Goal: Browse casually: Explore the website without a specific task or goal

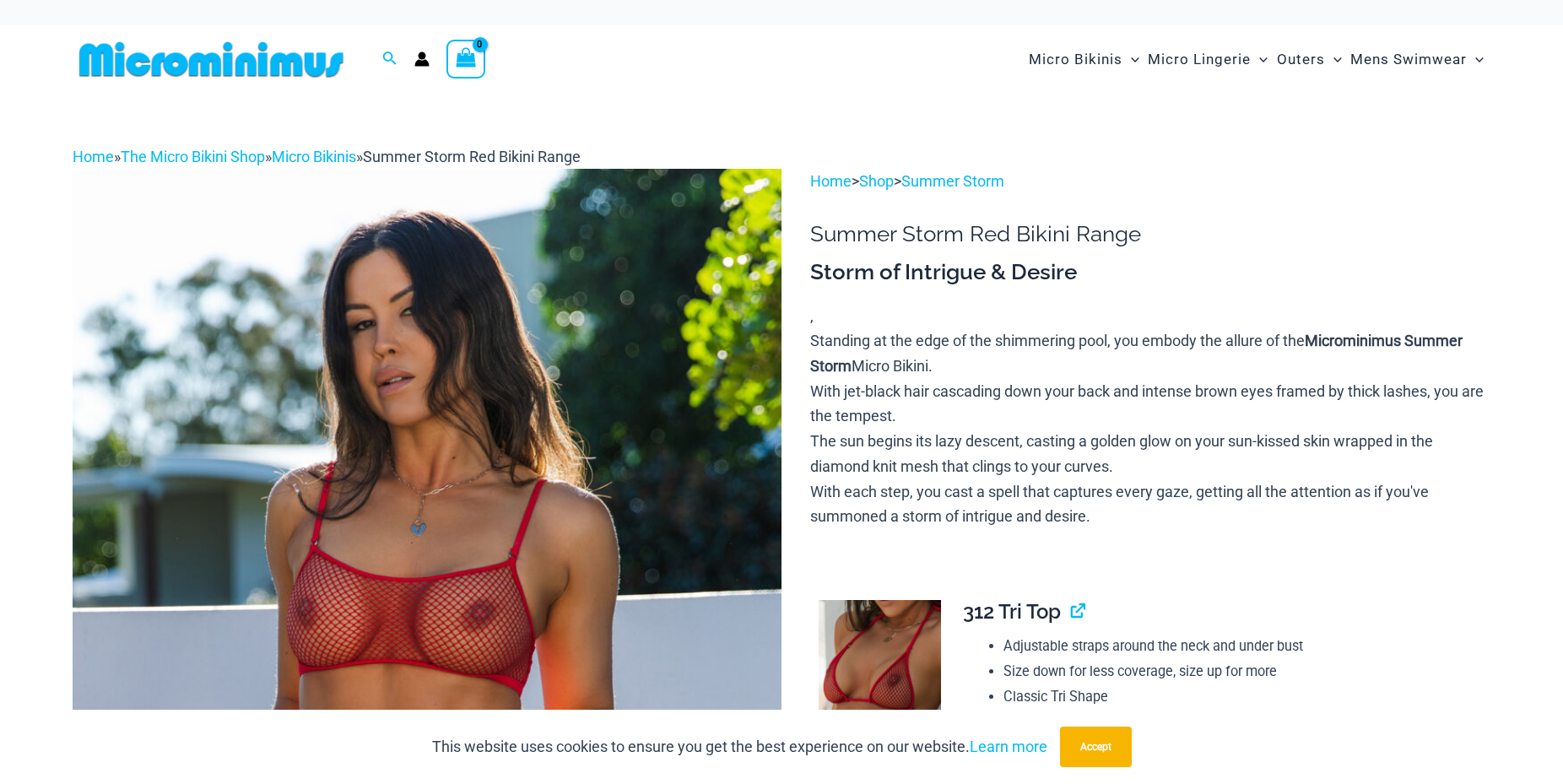
click at [420, 526] on img at bounding box center [427, 700] width 709 height 1063
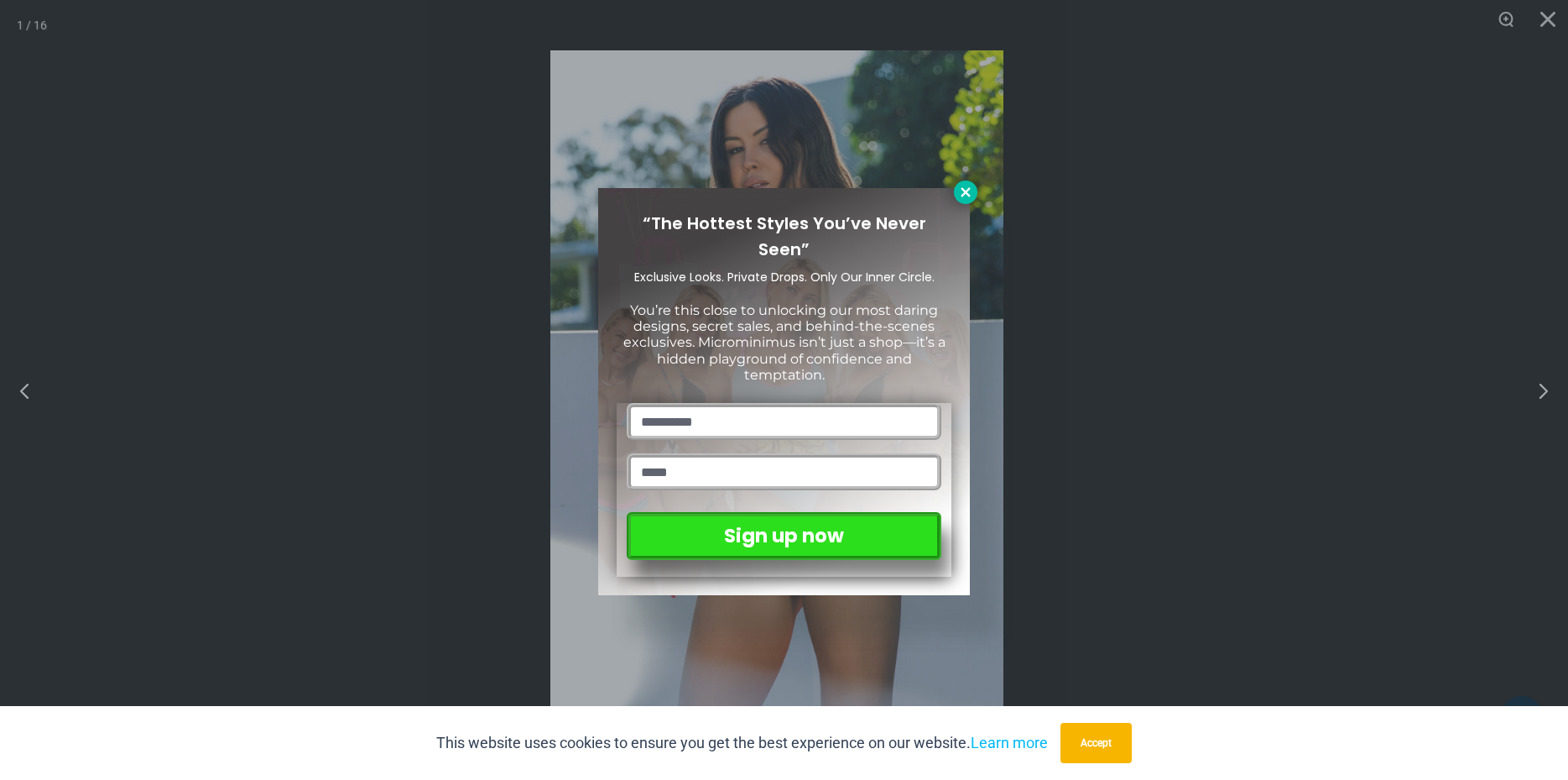
click at [973, 189] on icon at bounding box center [965, 191] width 15 height 15
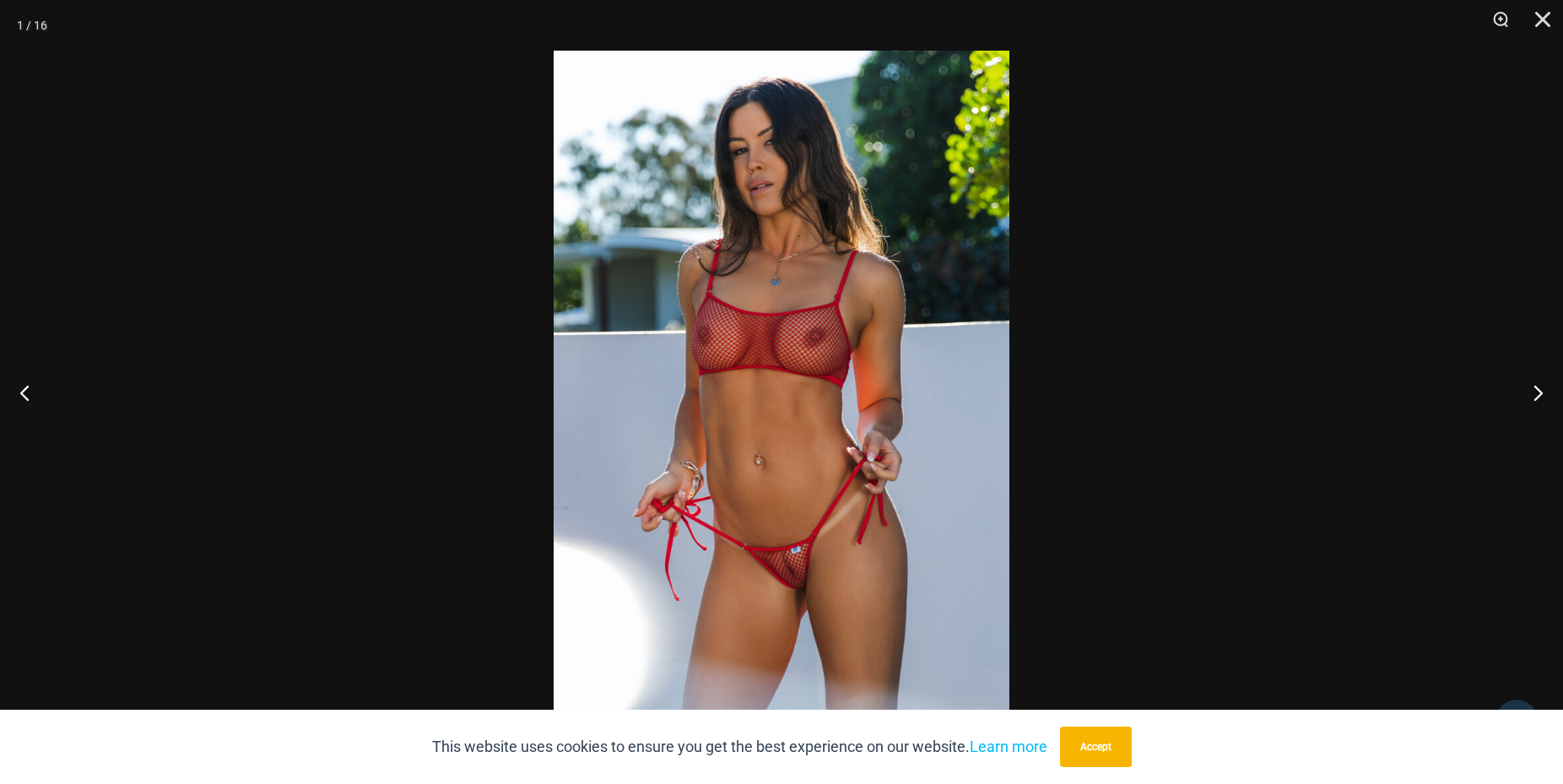
click at [797, 566] on img at bounding box center [782, 392] width 456 height 682
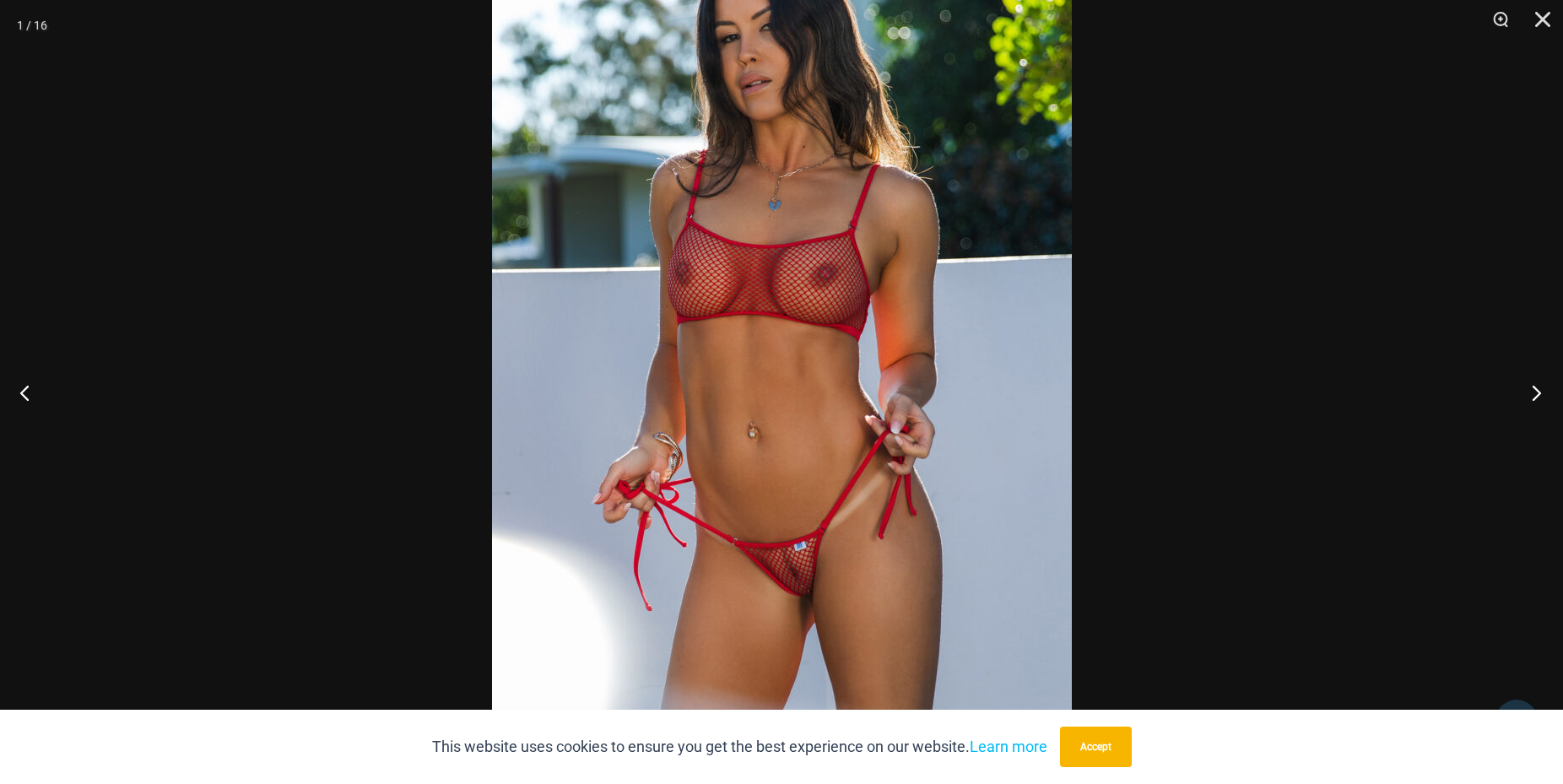
click at [1536, 382] on button "Next" at bounding box center [1532, 392] width 64 height 84
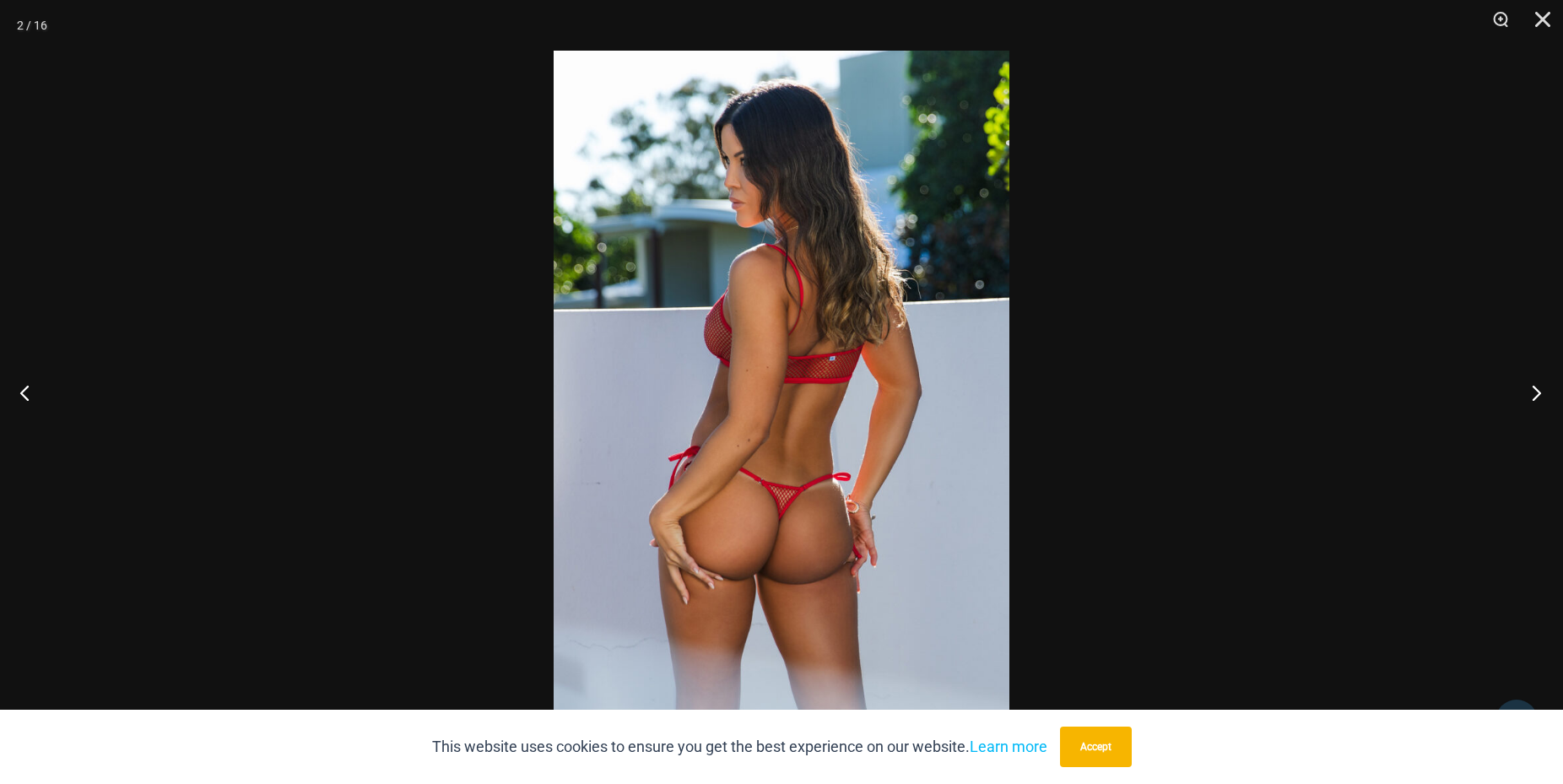
click at [1537, 382] on button "Next" at bounding box center [1532, 392] width 64 height 84
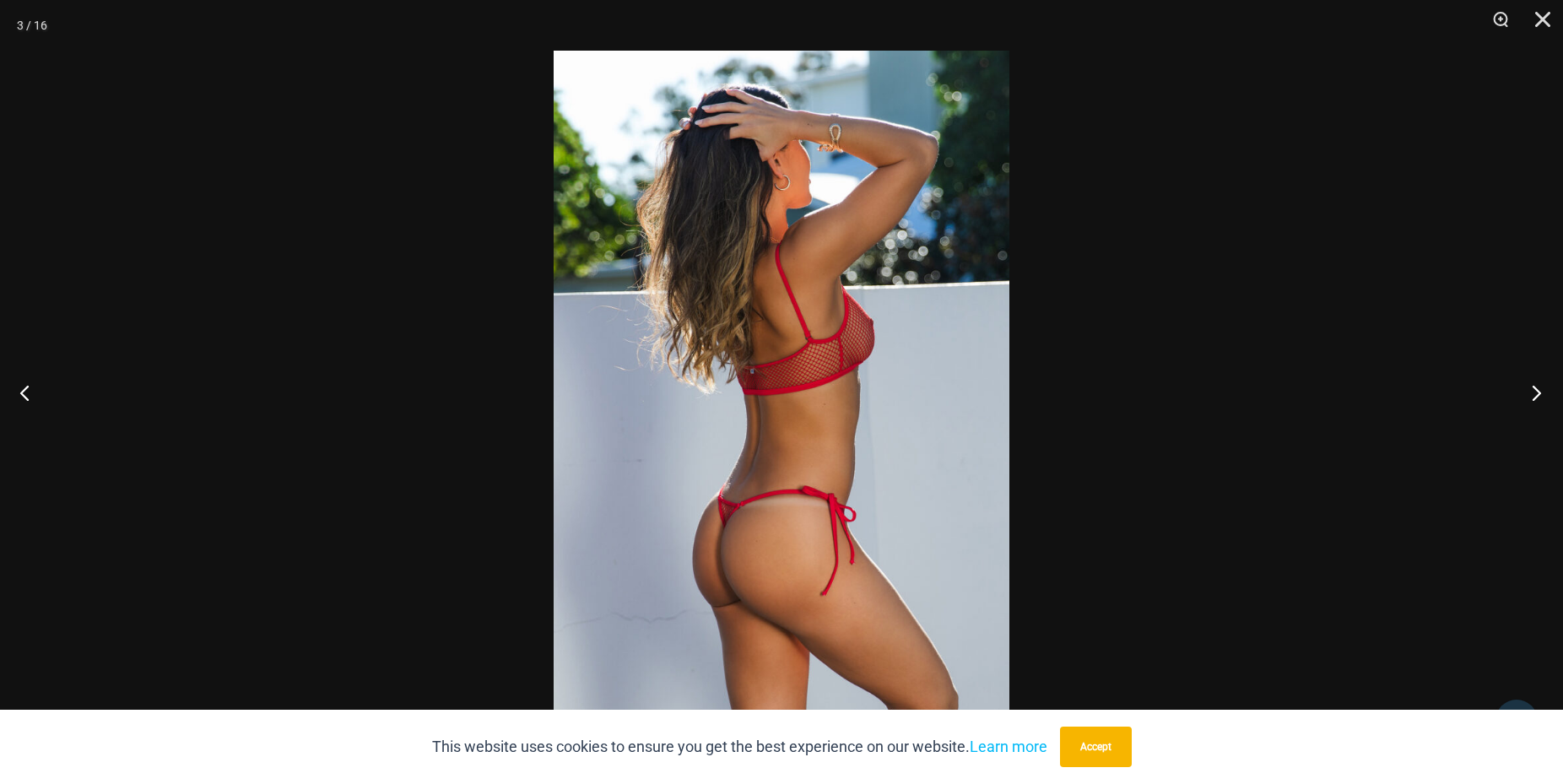
click at [1538, 382] on button "Next" at bounding box center [1532, 392] width 64 height 84
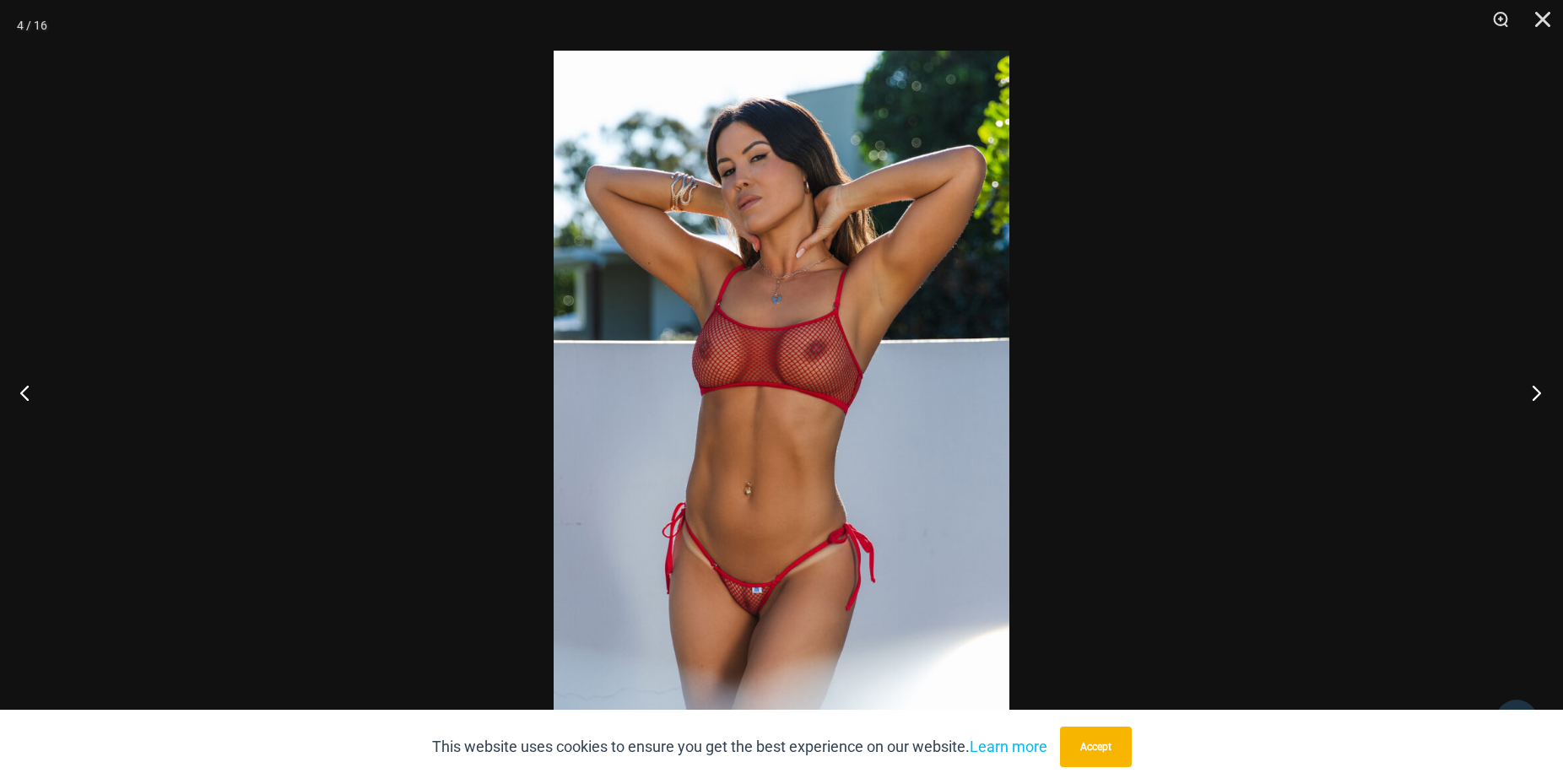
click at [1544, 385] on button "Next" at bounding box center [1532, 392] width 64 height 84
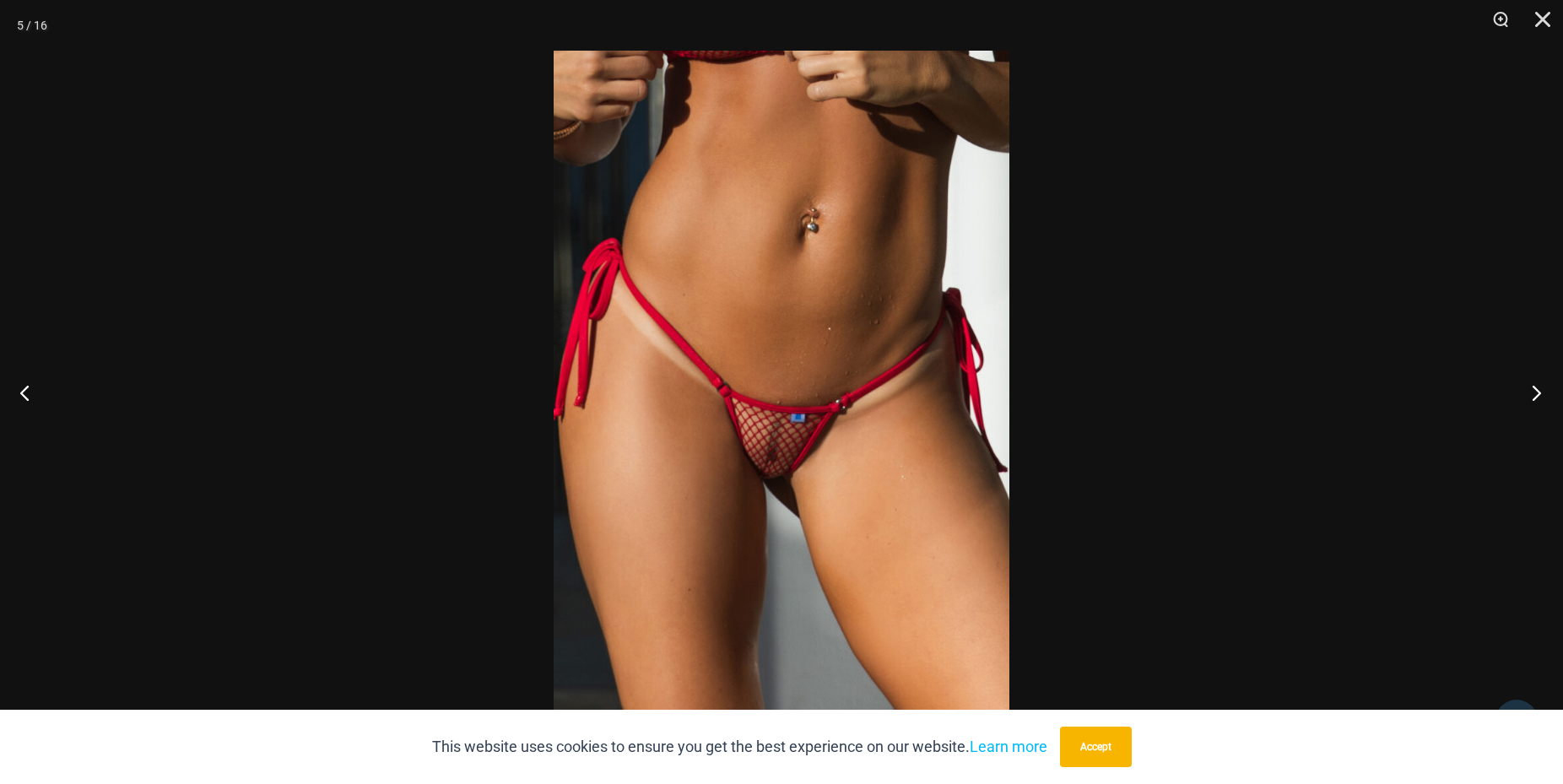
click at [1562, 396] on button "Next" at bounding box center [1532, 392] width 64 height 84
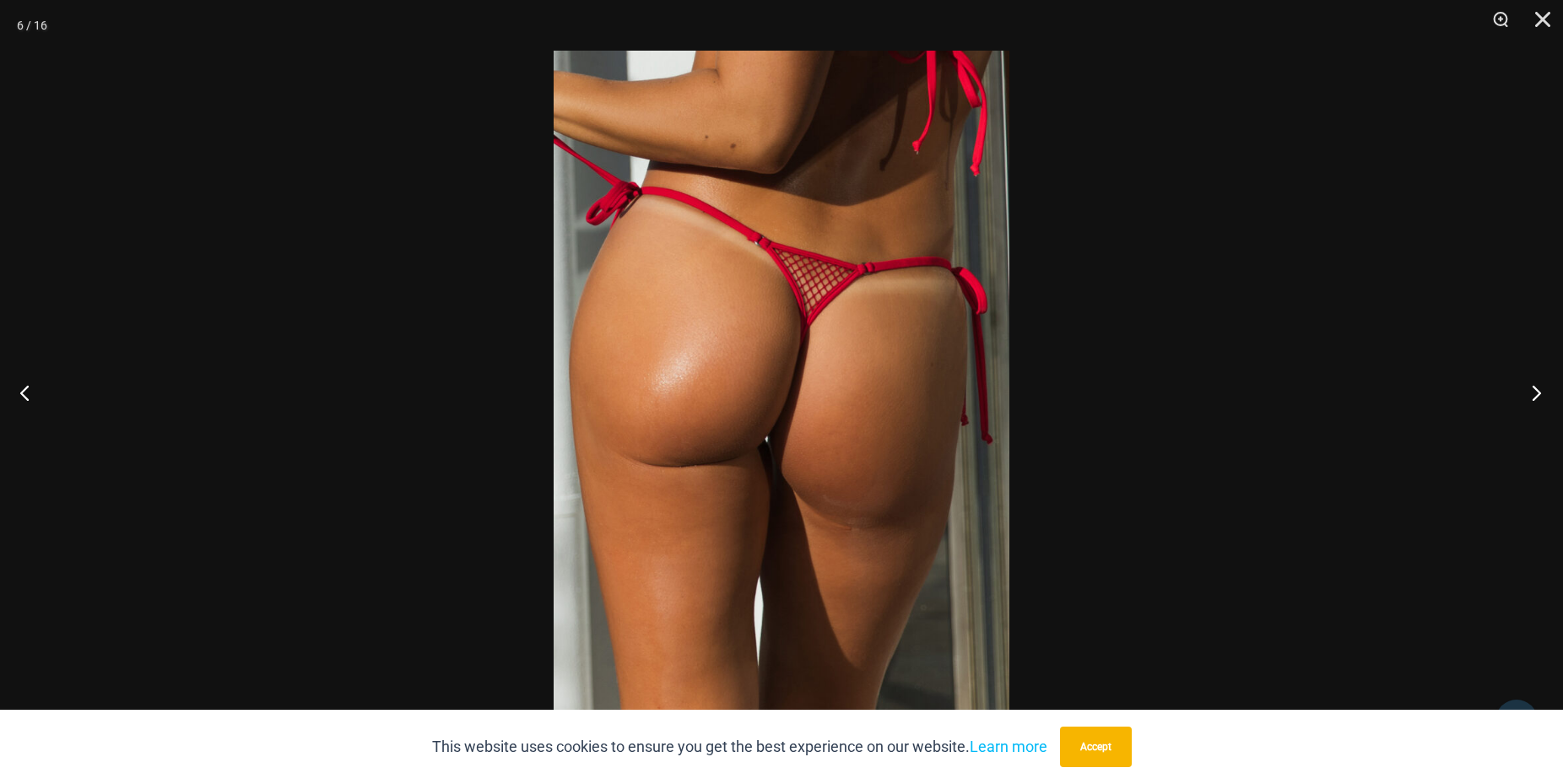
click at [1538, 396] on button "Next" at bounding box center [1532, 392] width 64 height 84
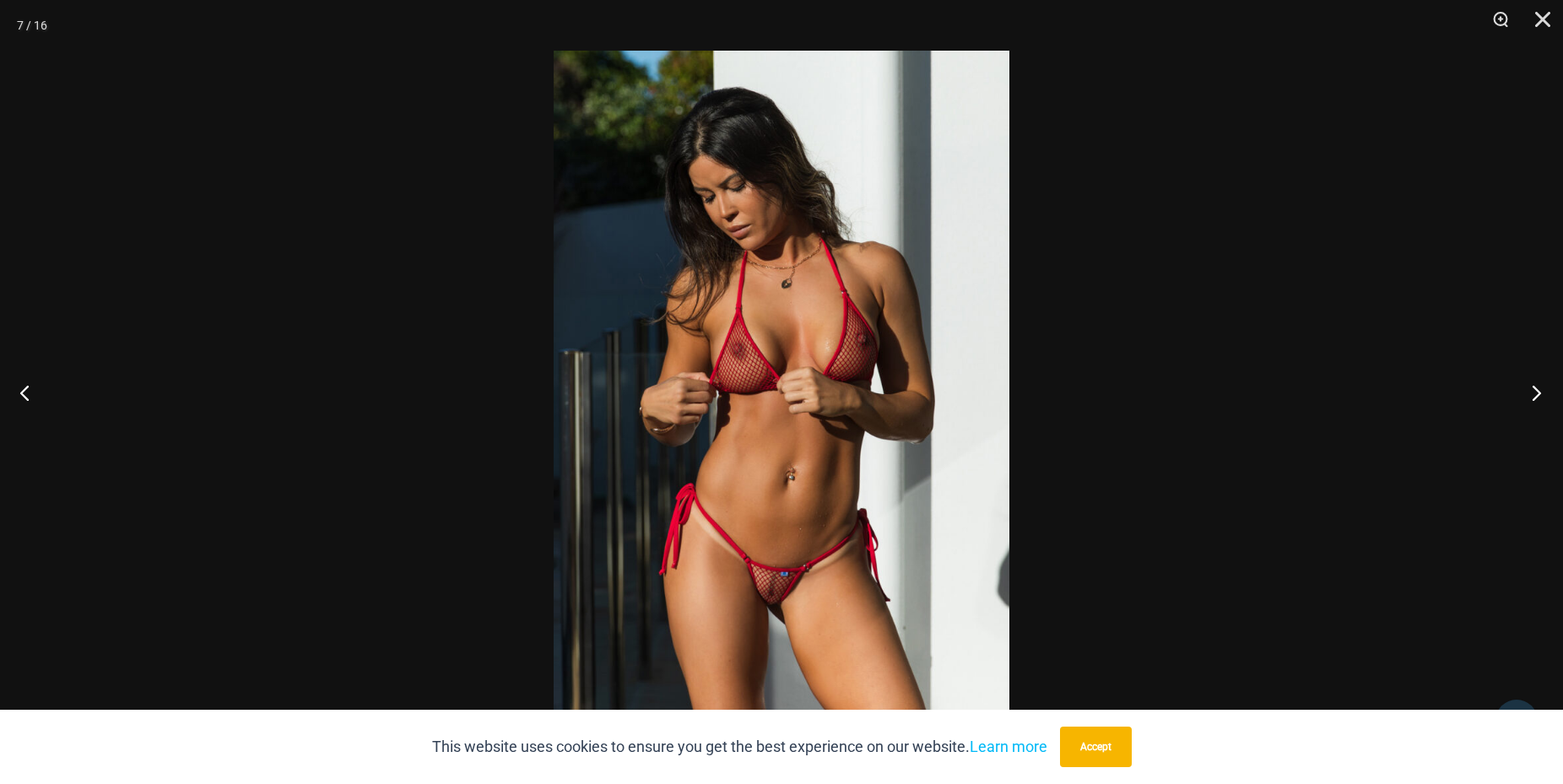
click at [1537, 395] on button "Next" at bounding box center [1532, 392] width 64 height 84
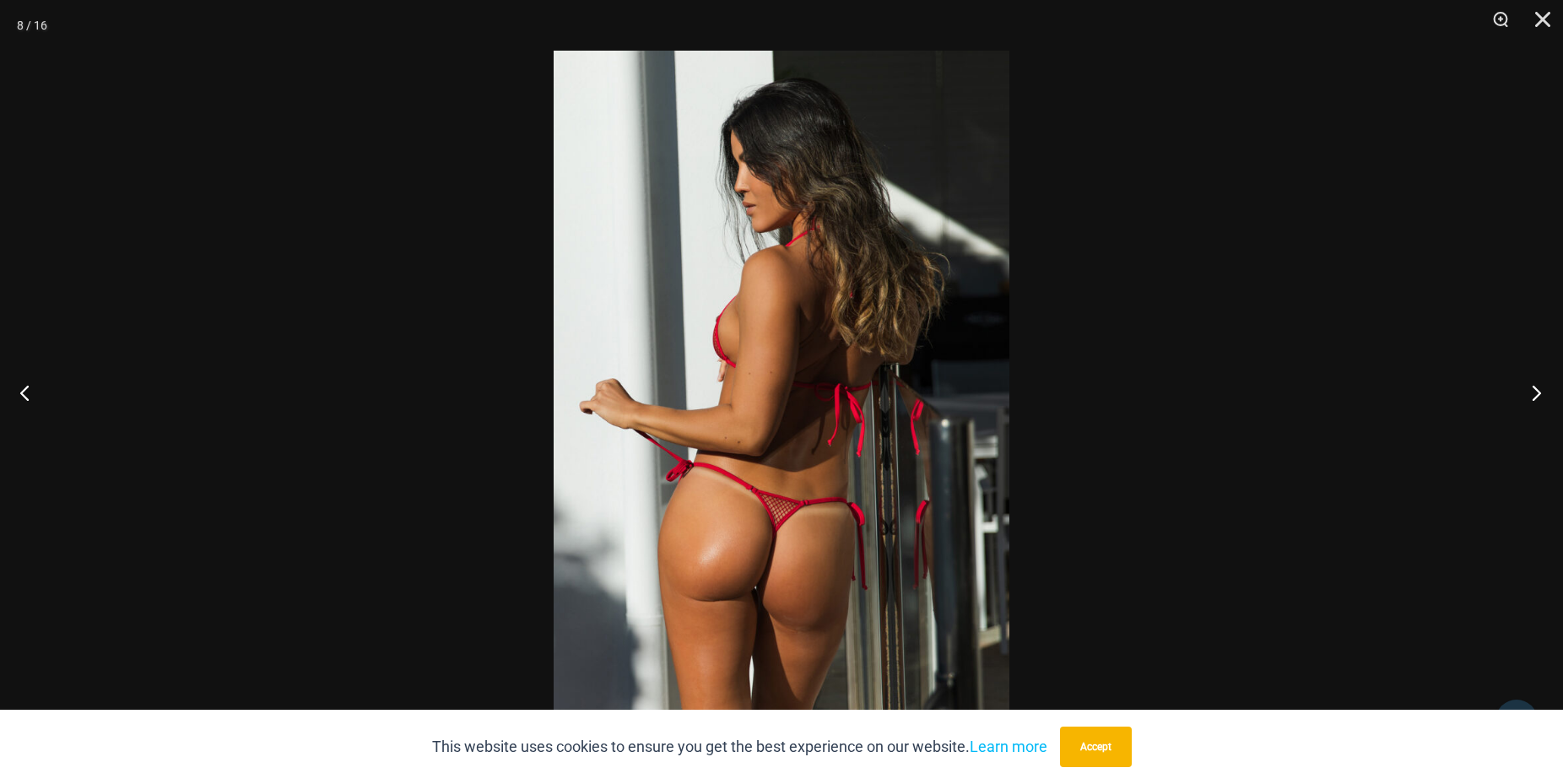
click at [1535, 397] on button "Next" at bounding box center [1532, 392] width 64 height 84
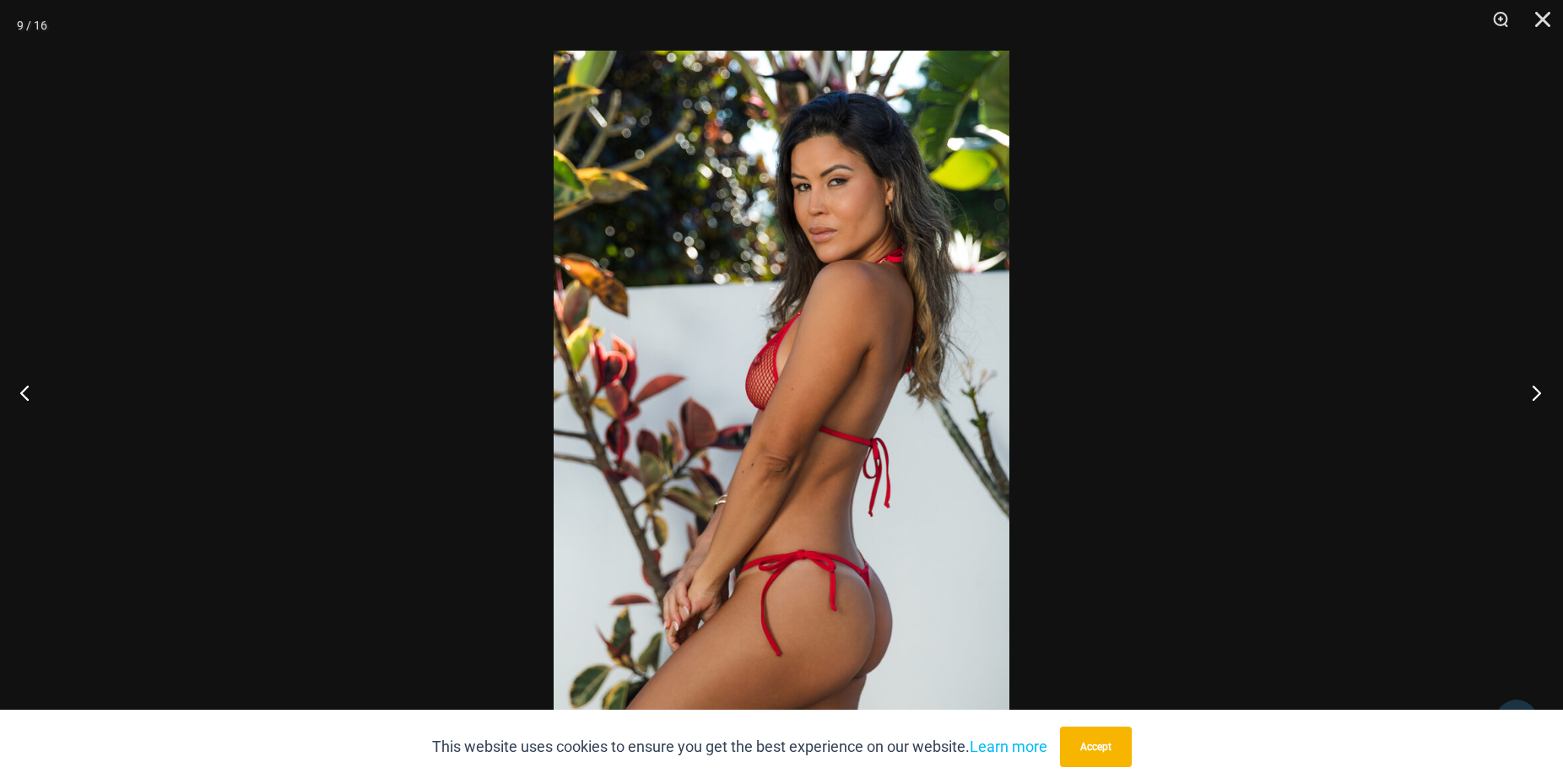
click at [1537, 400] on button "Next" at bounding box center [1532, 392] width 64 height 84
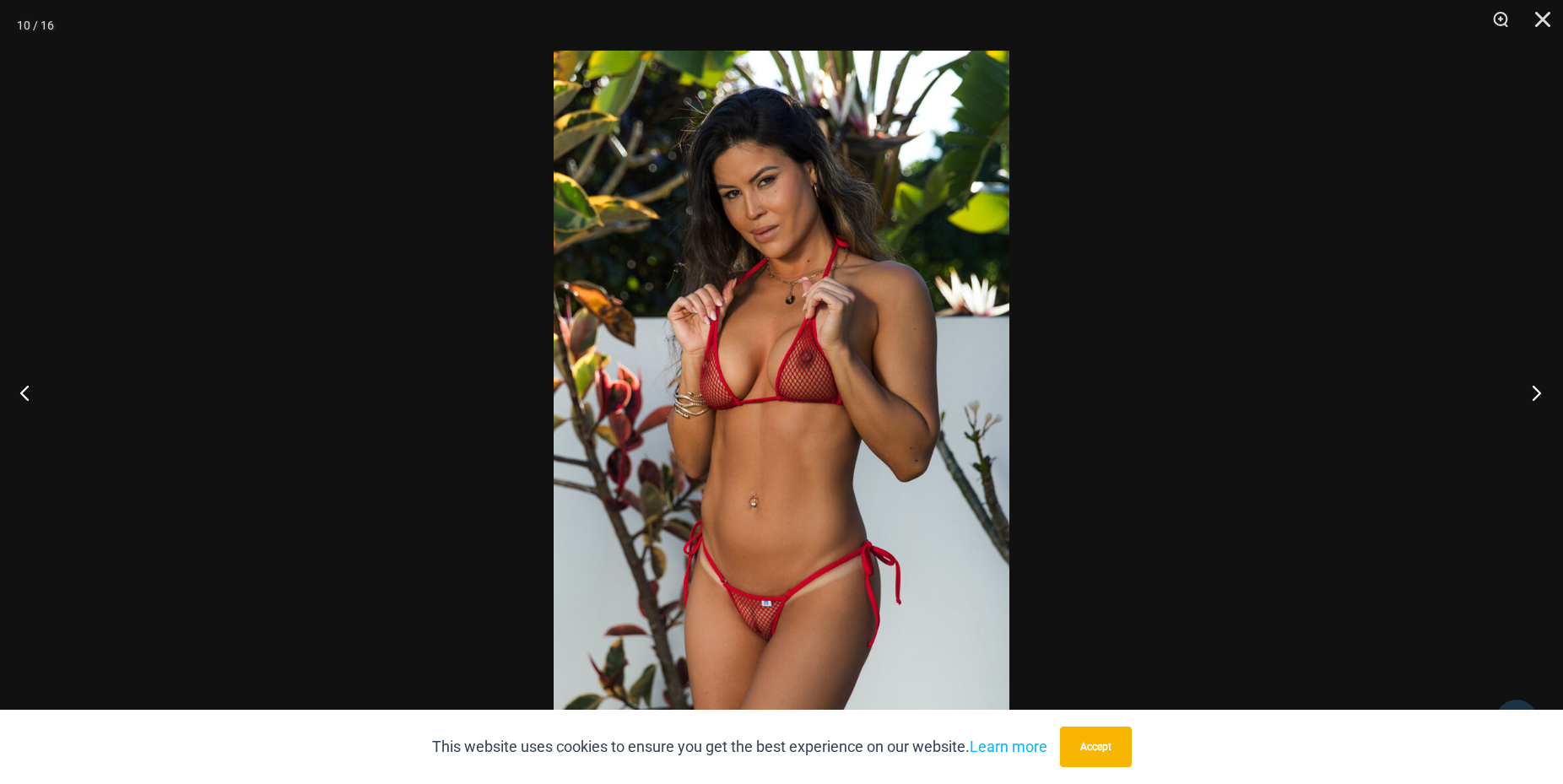
click at [1538, 401] on button "Next" at bounding box center [1532, 392] width 64 height 84
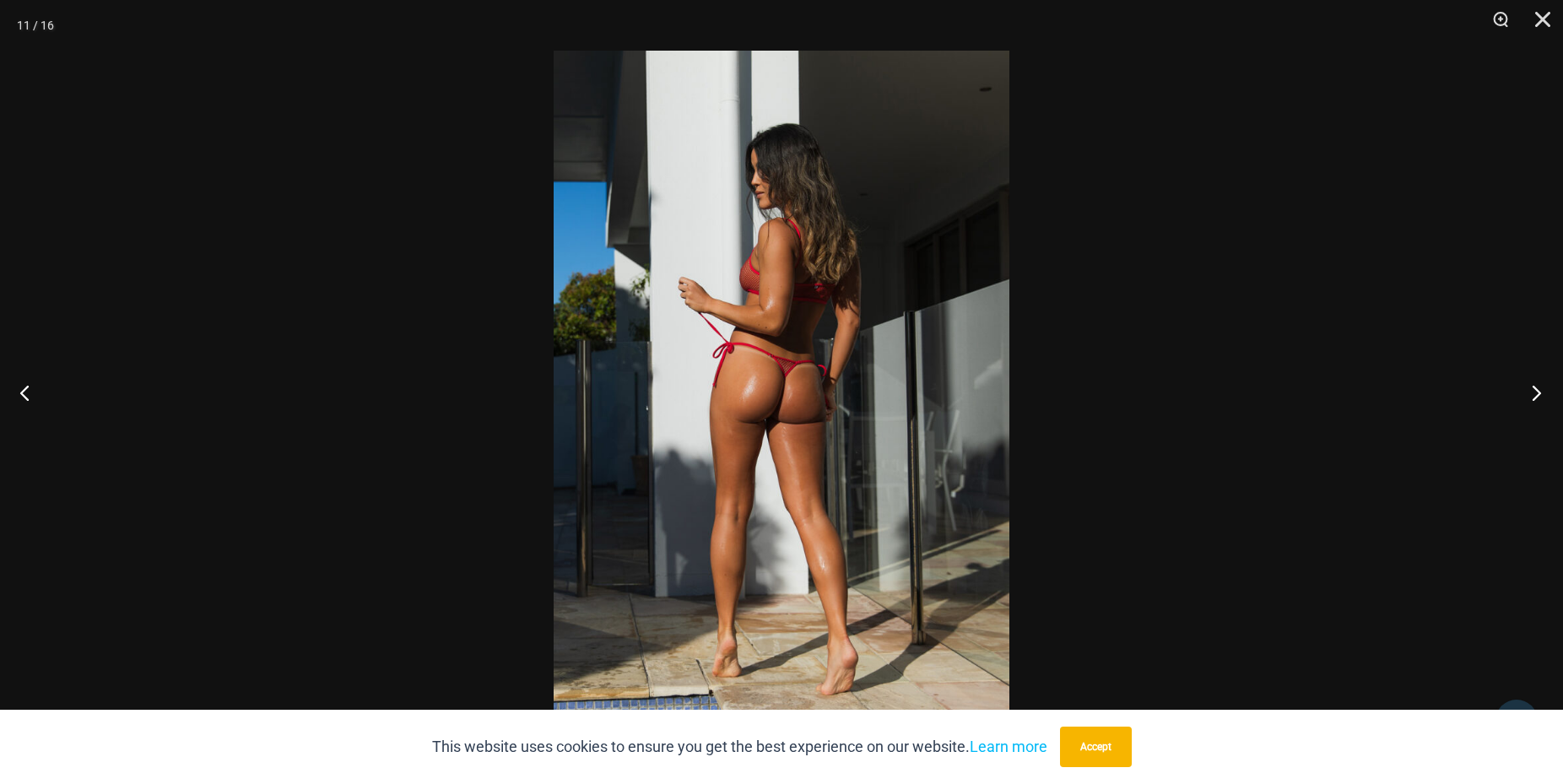
click at [1538, 401] on button "Next" at bounding box center [1532, 392] width 64 height 84
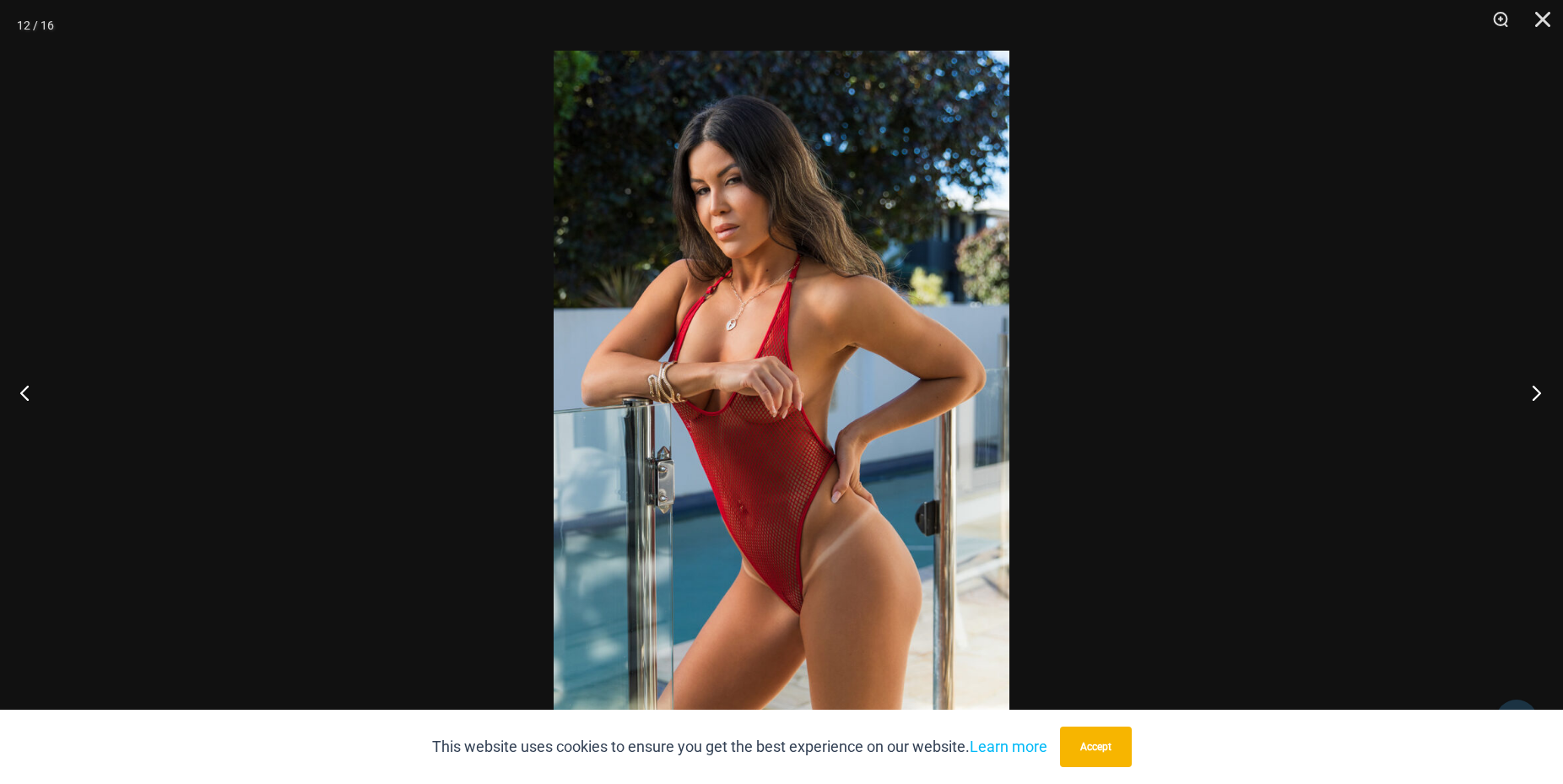
click at [1538, 399] on button "Next" at bounding box center [1532, 392] width 64 height 84
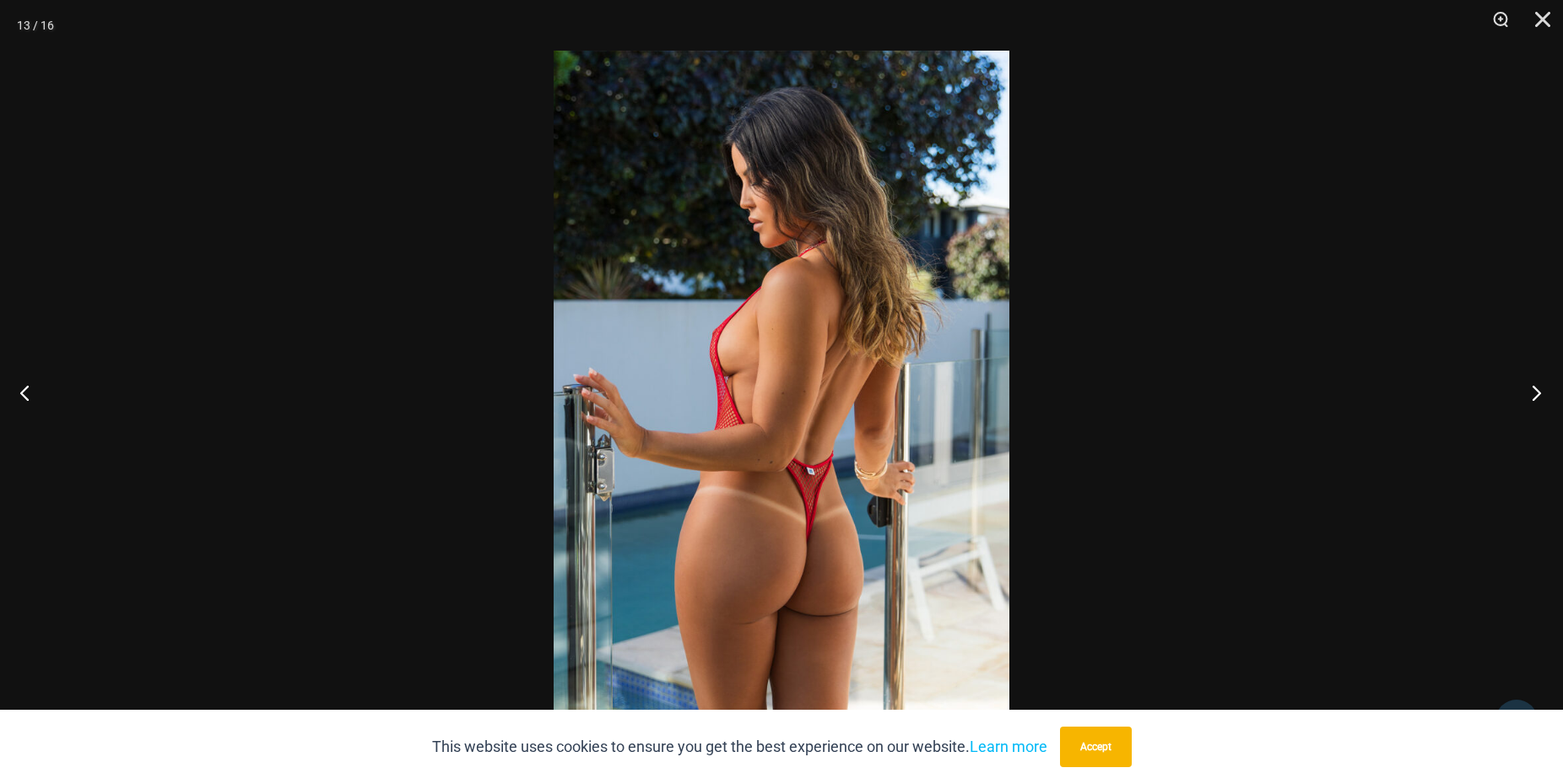
click at [1538, 399] on button "Next" at bounding box center [1532, 392] width 64 height 84
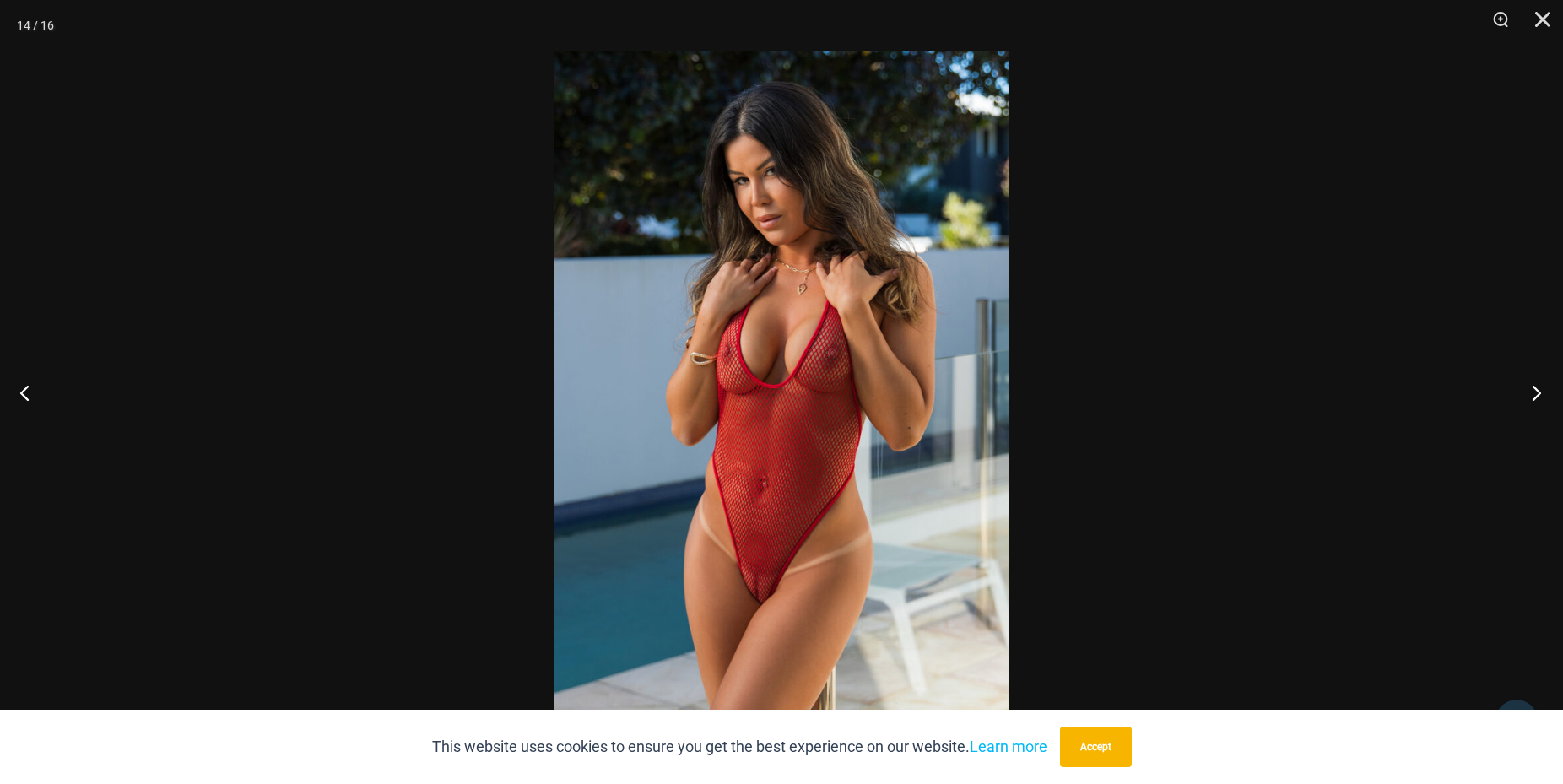
click at [1538, 398] on button "Next" at bounding box center [1532, 392] width 64 height 84
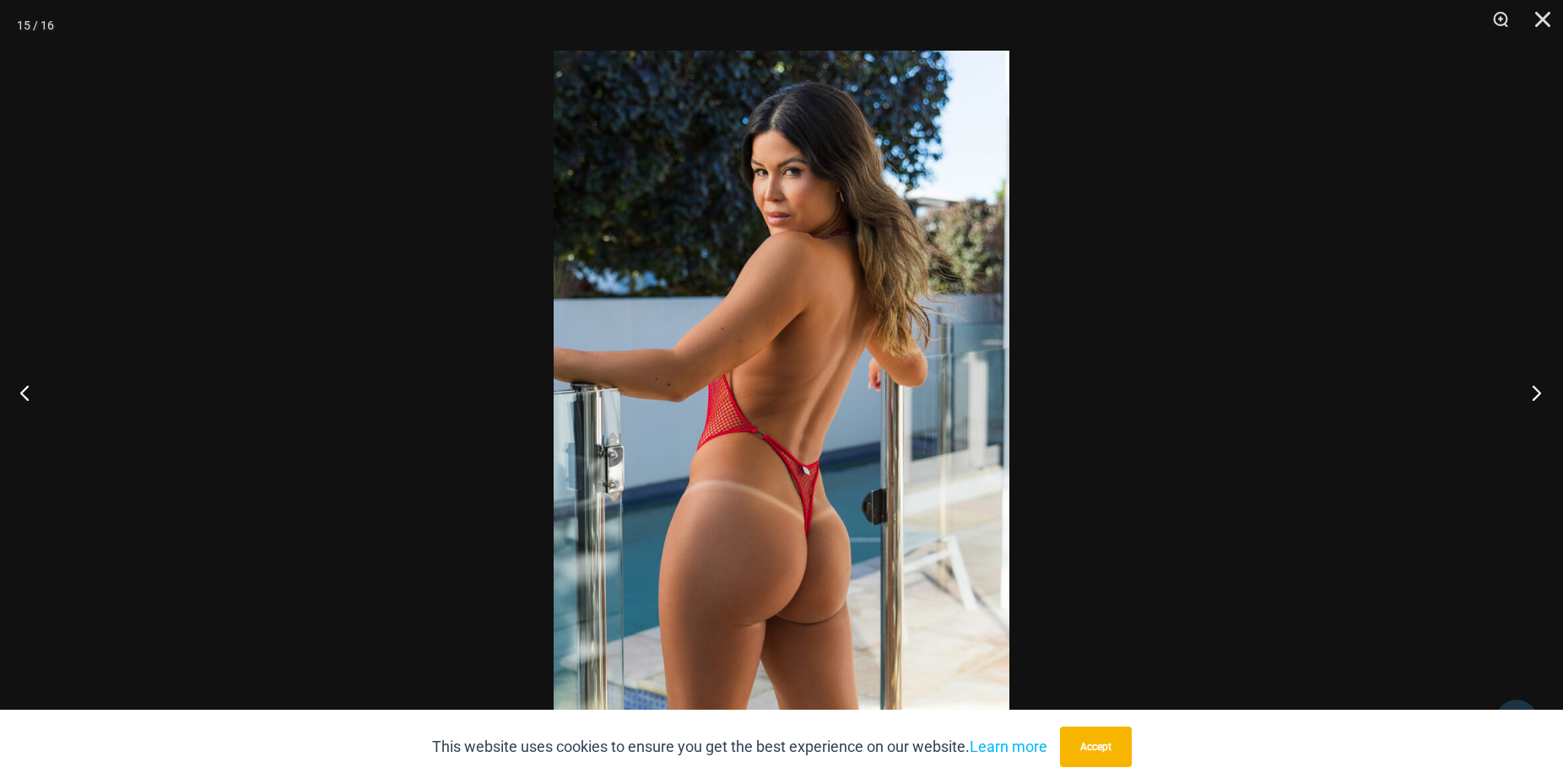
click at [1538, 398] on button "Next" at bounding box center [1532, 392] width 64 height 84
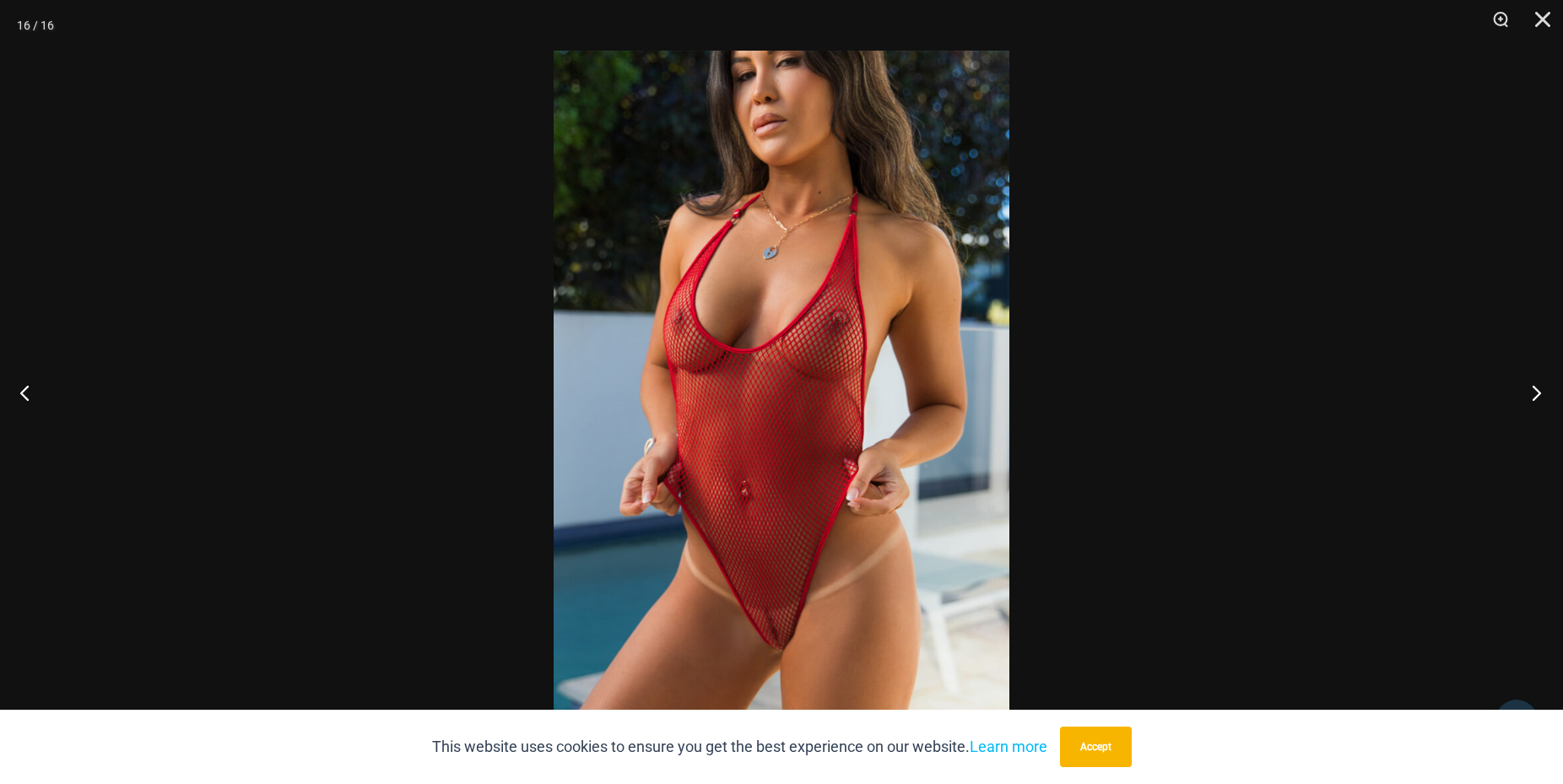
click at [1535, 390] on button "Next" at bounding box center [1532, 392] width 64 height 84
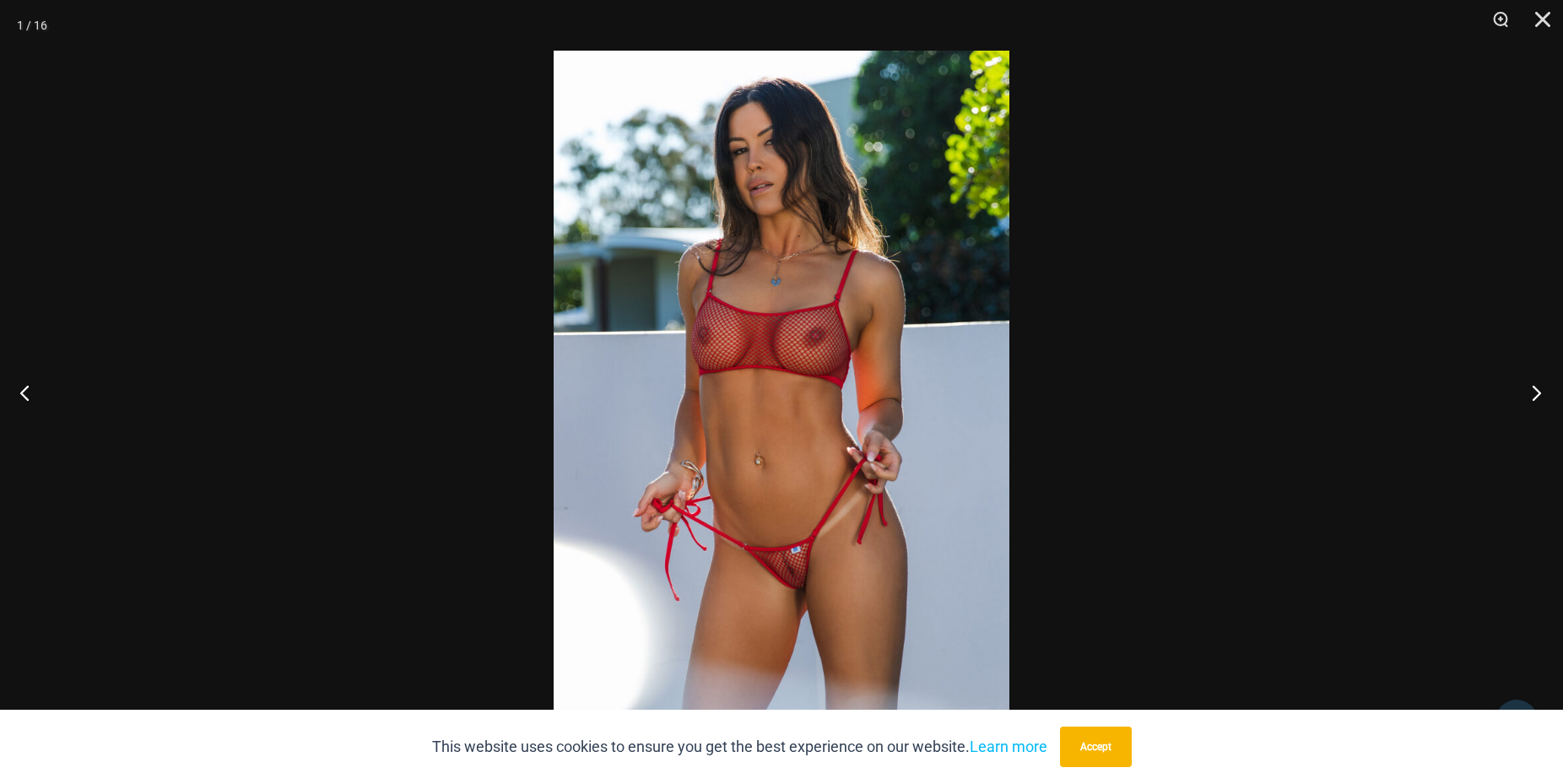
click at [1538, 387] on button "Next" at bounding box center [1532, 392] width 64 height 84
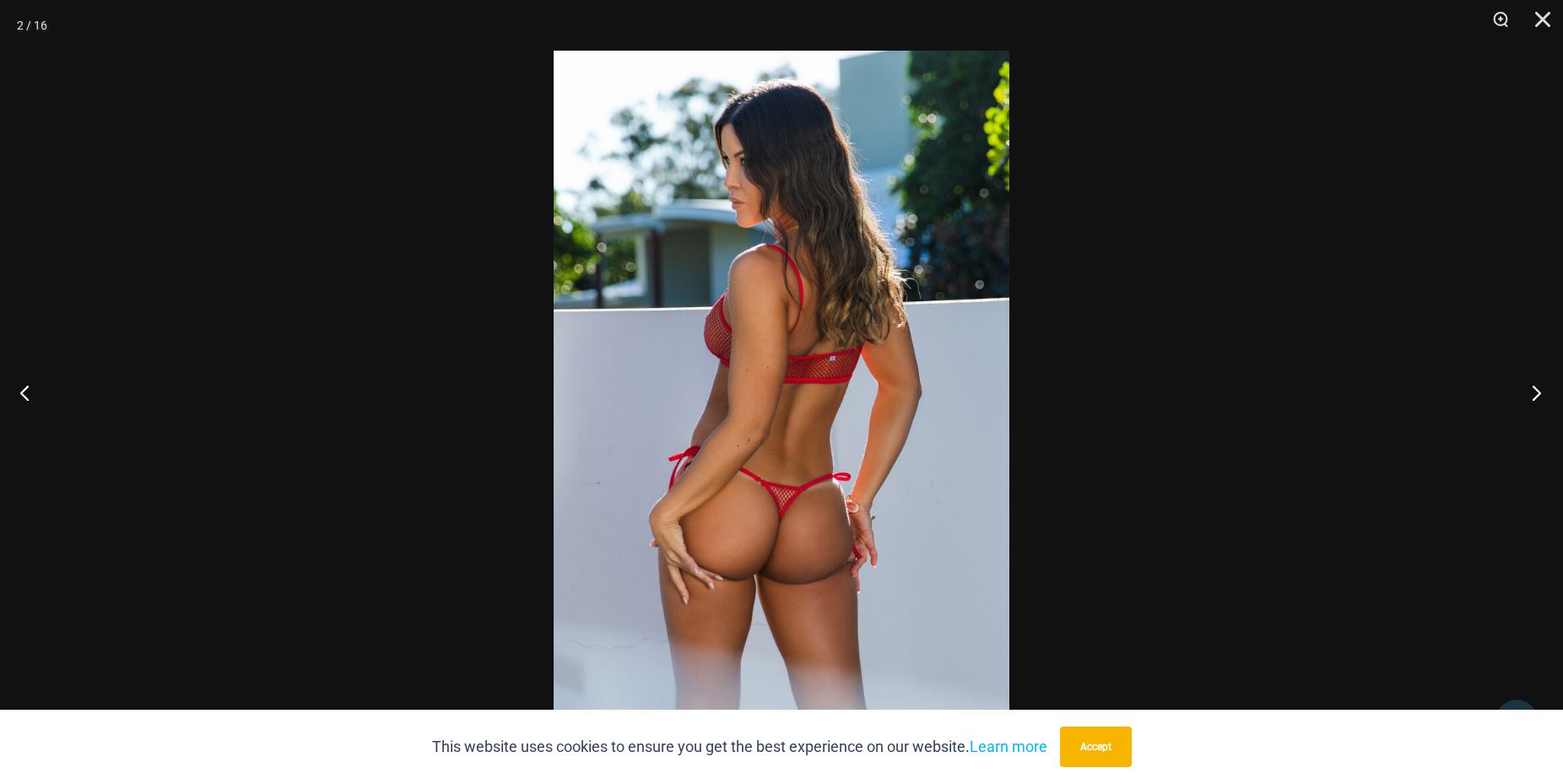
click at [1524, 385] on button "Next" at bounding box center [1532, 392] width 64 height 84
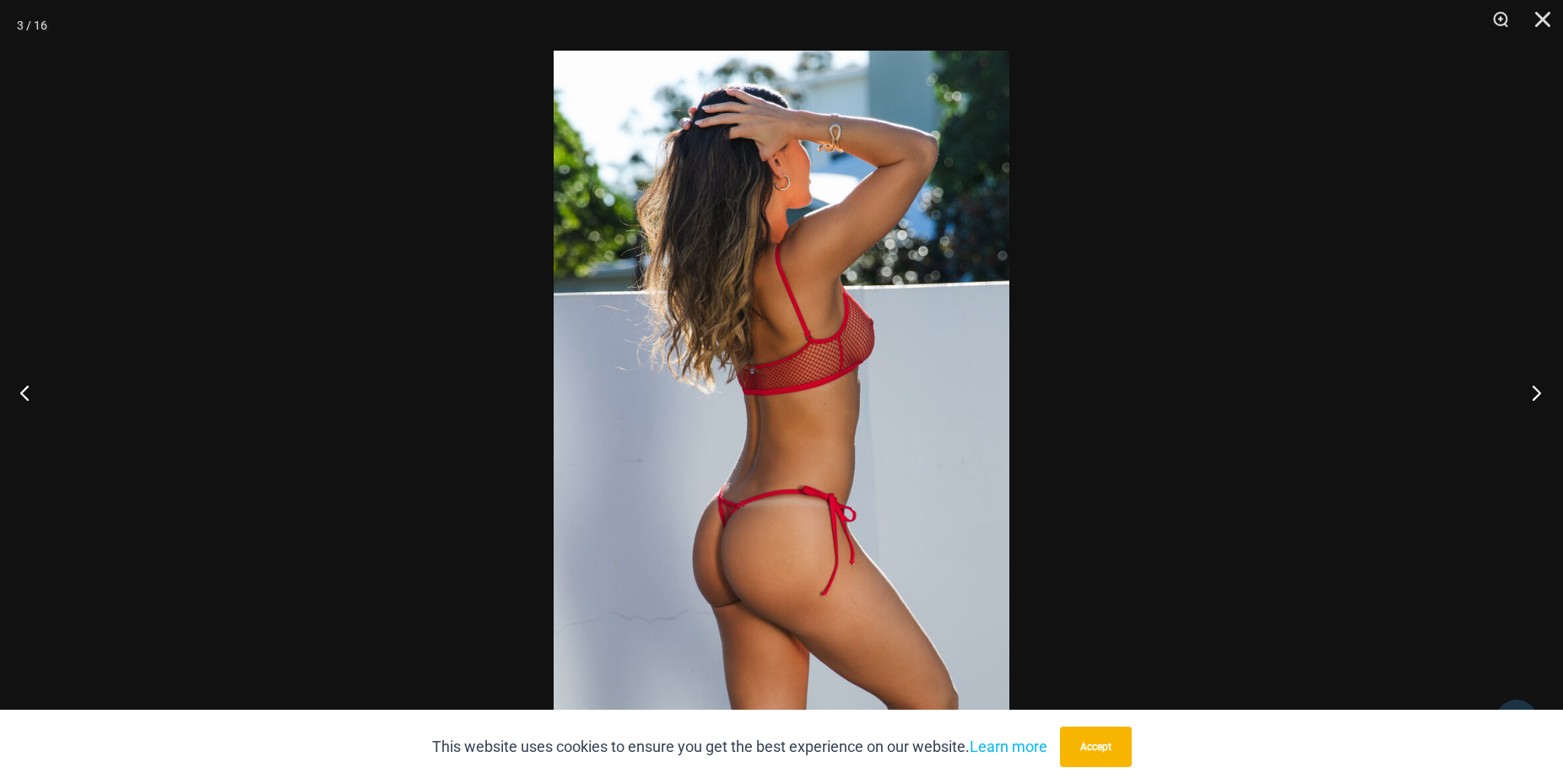
click at [1525, 385] on button "Next" at bounding box center [1532, 392] width 64 height 84
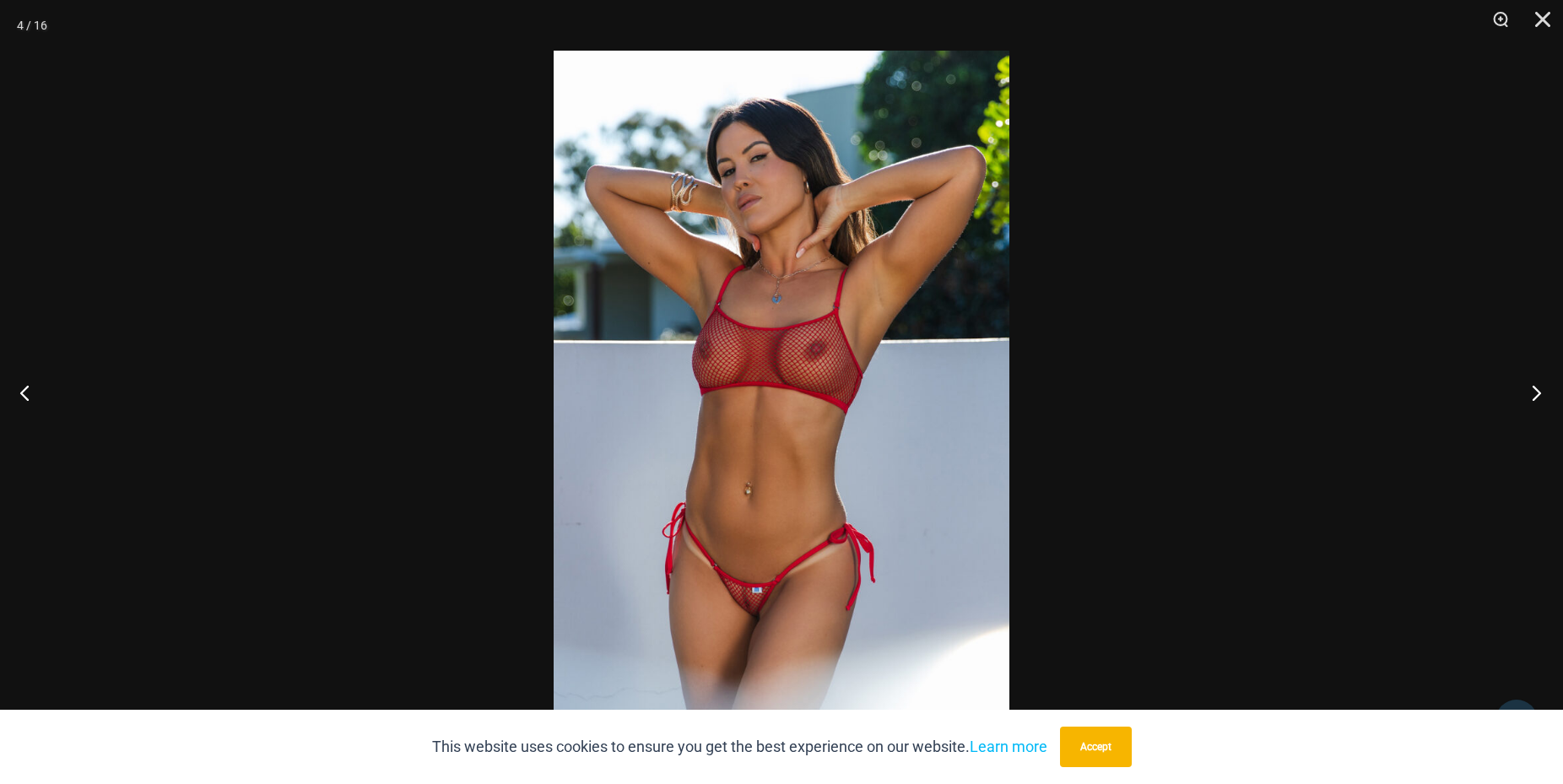
click at [1537, 389] on button "Next" at bounding box center [1532, 392] width 64 height 84
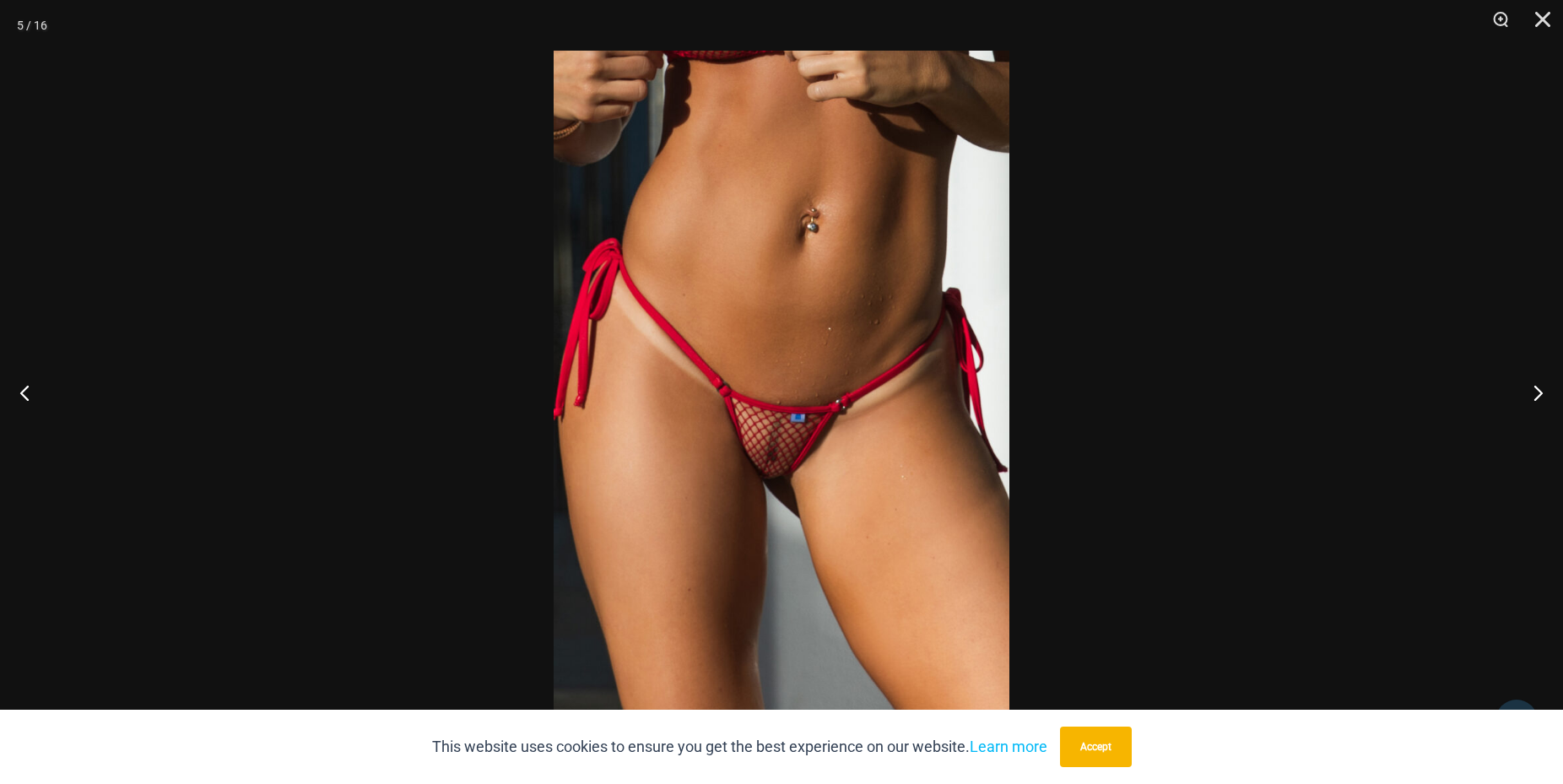
click at [842, 458] on img at bounding box center [782, 392] width 456 height 682
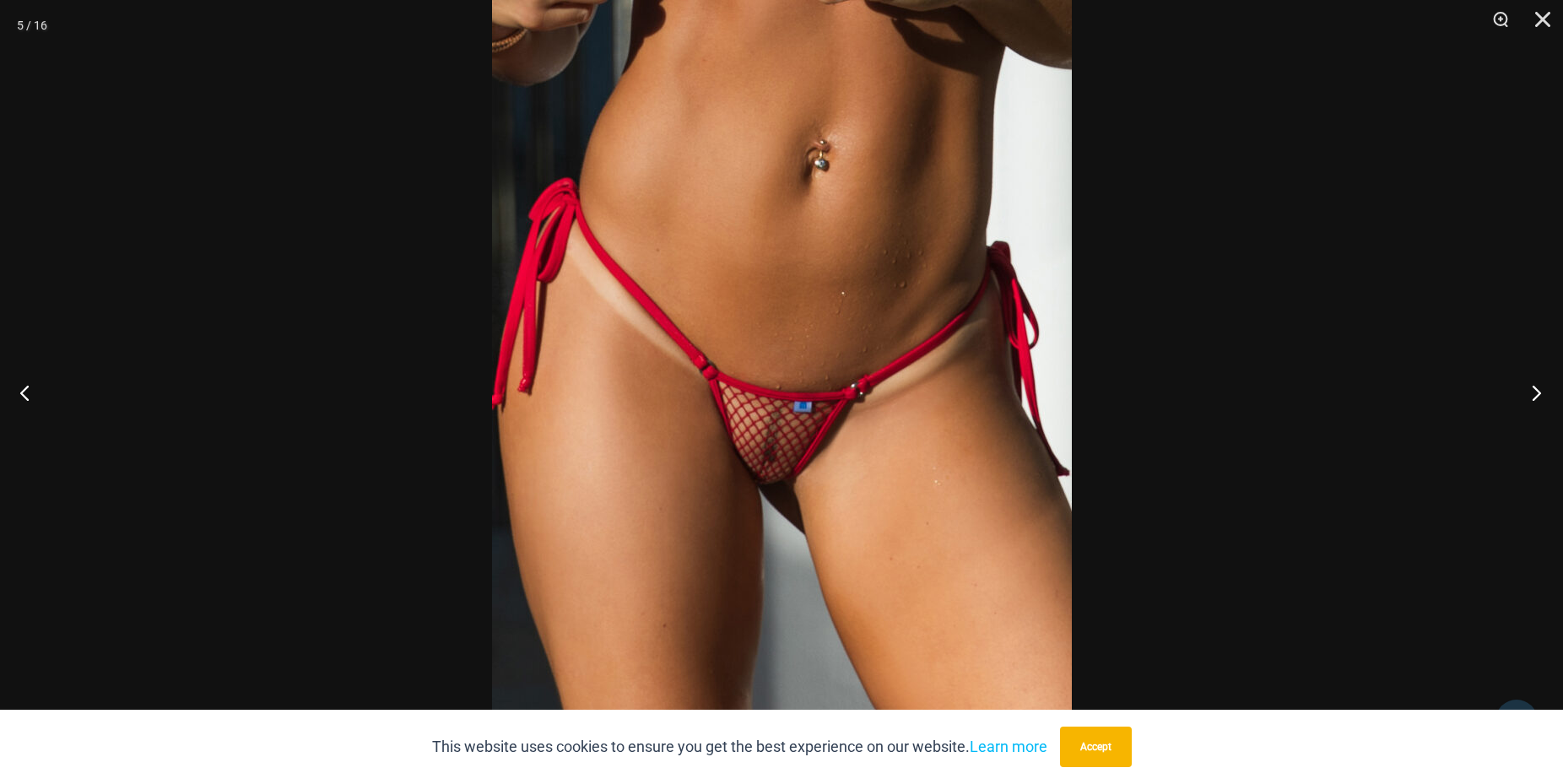
click at [1538, 397] on button "Next" at bounding box center [1532, 392] width 64 height 84
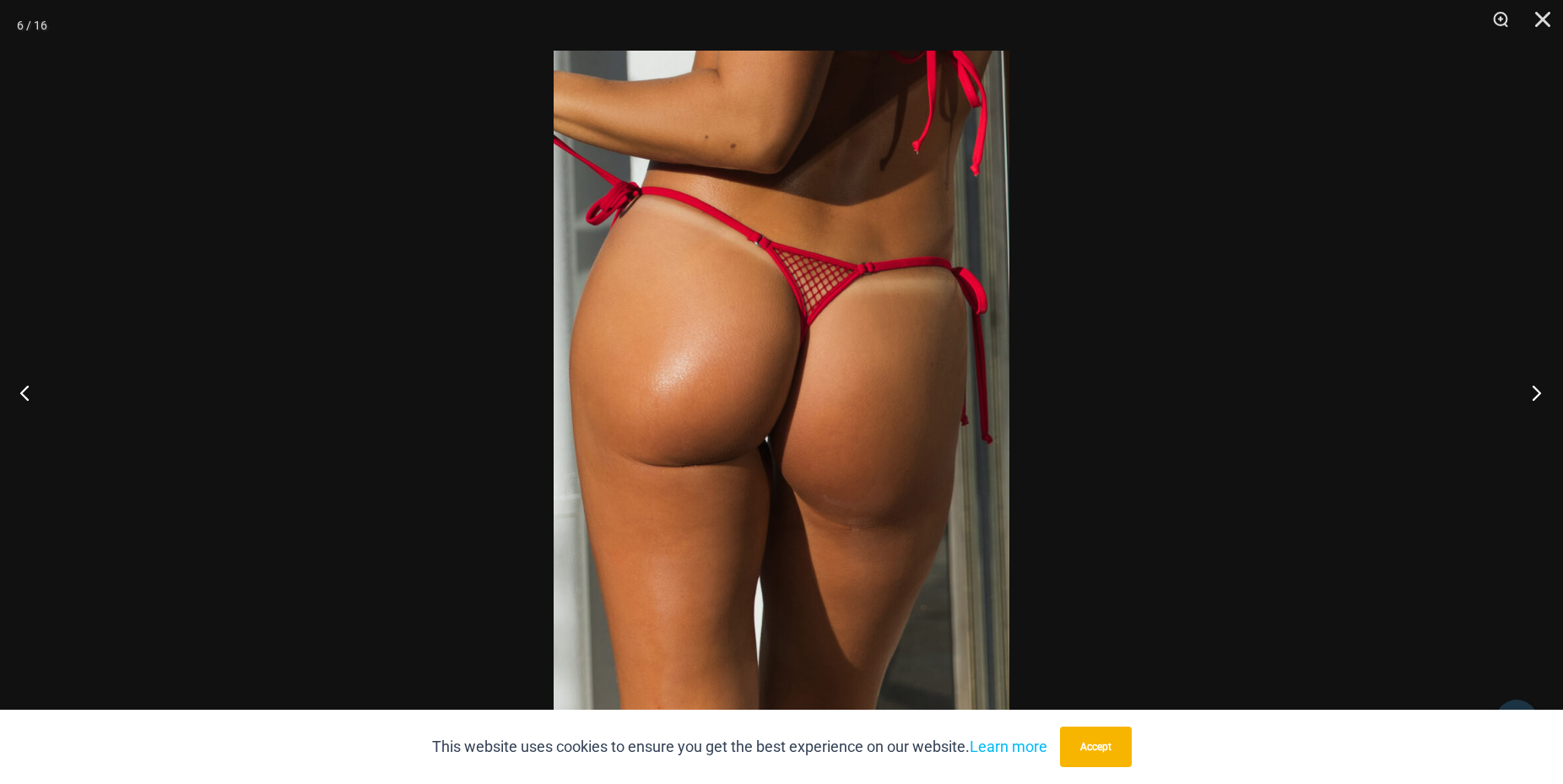
click at [1538, 397] on button "Next" at bounding box center [1532, 392] width 64 height 84
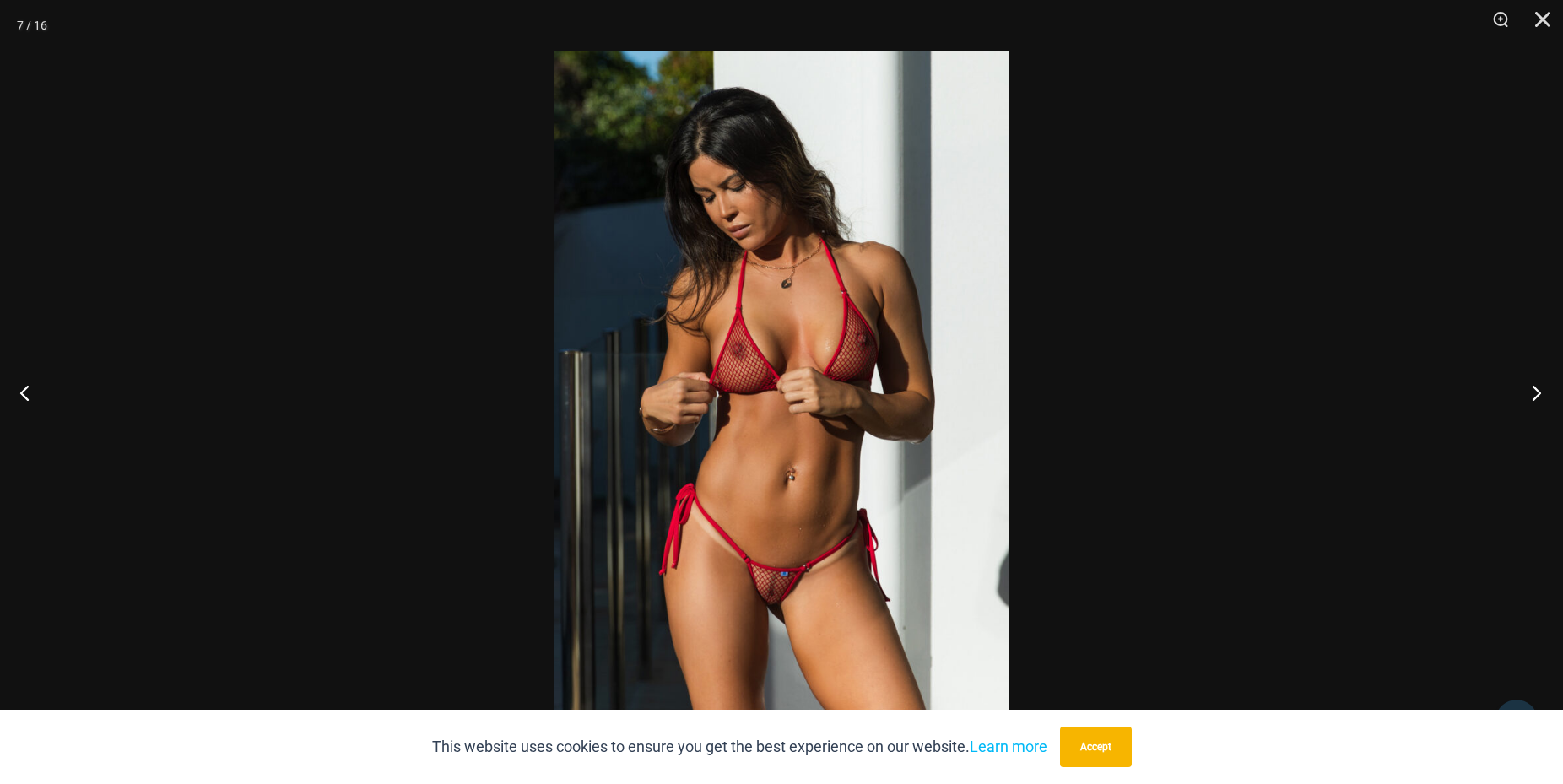
click at [1542, 400] on button "Next" at bounding box center [1532, 392] width 64 height 84
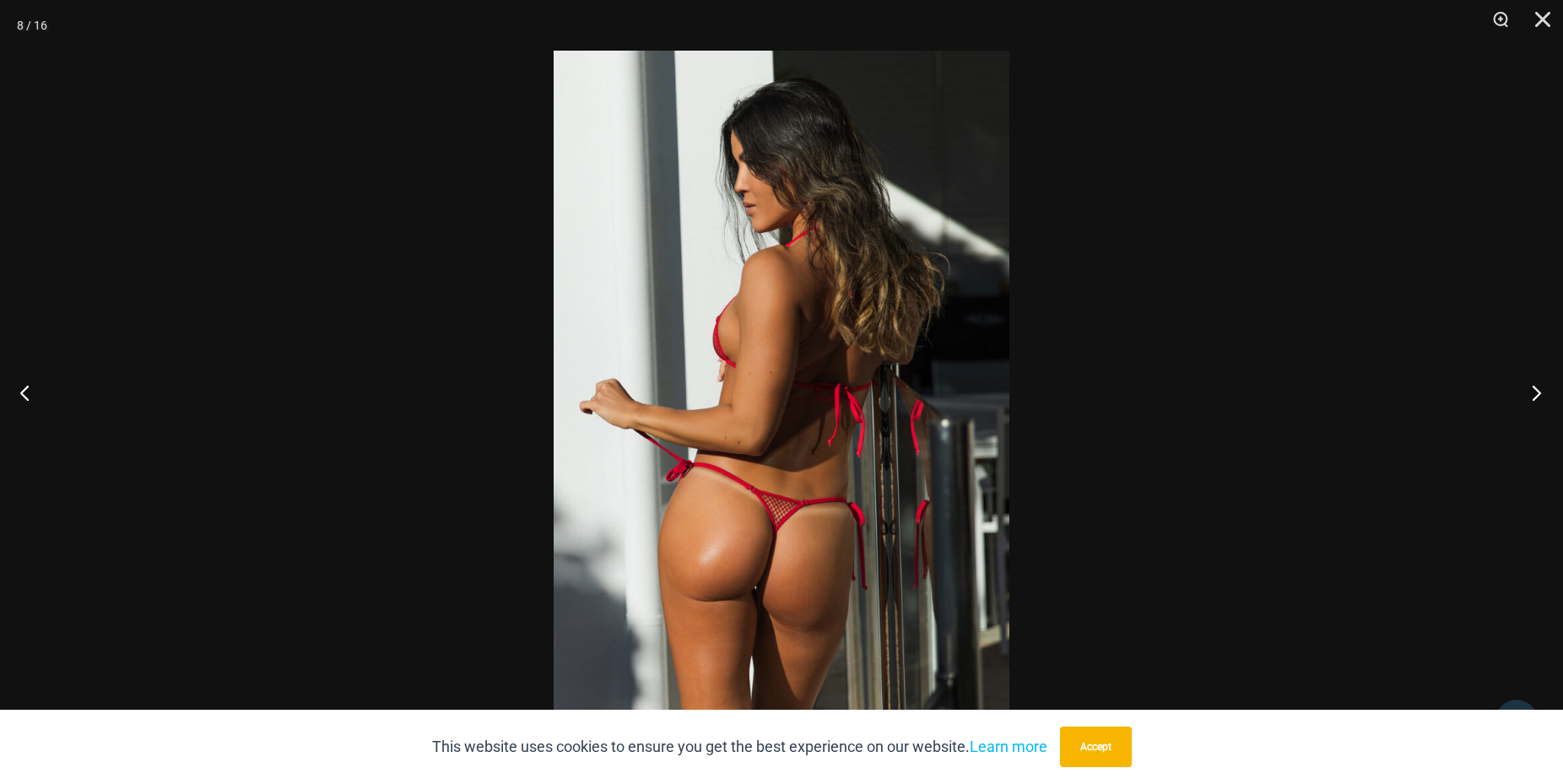
click at [1542, 403] on button "Next" at bounding box center [1532, 392] width 64 height 84
